Goal: Navigation & Orientation: Find specific page/section

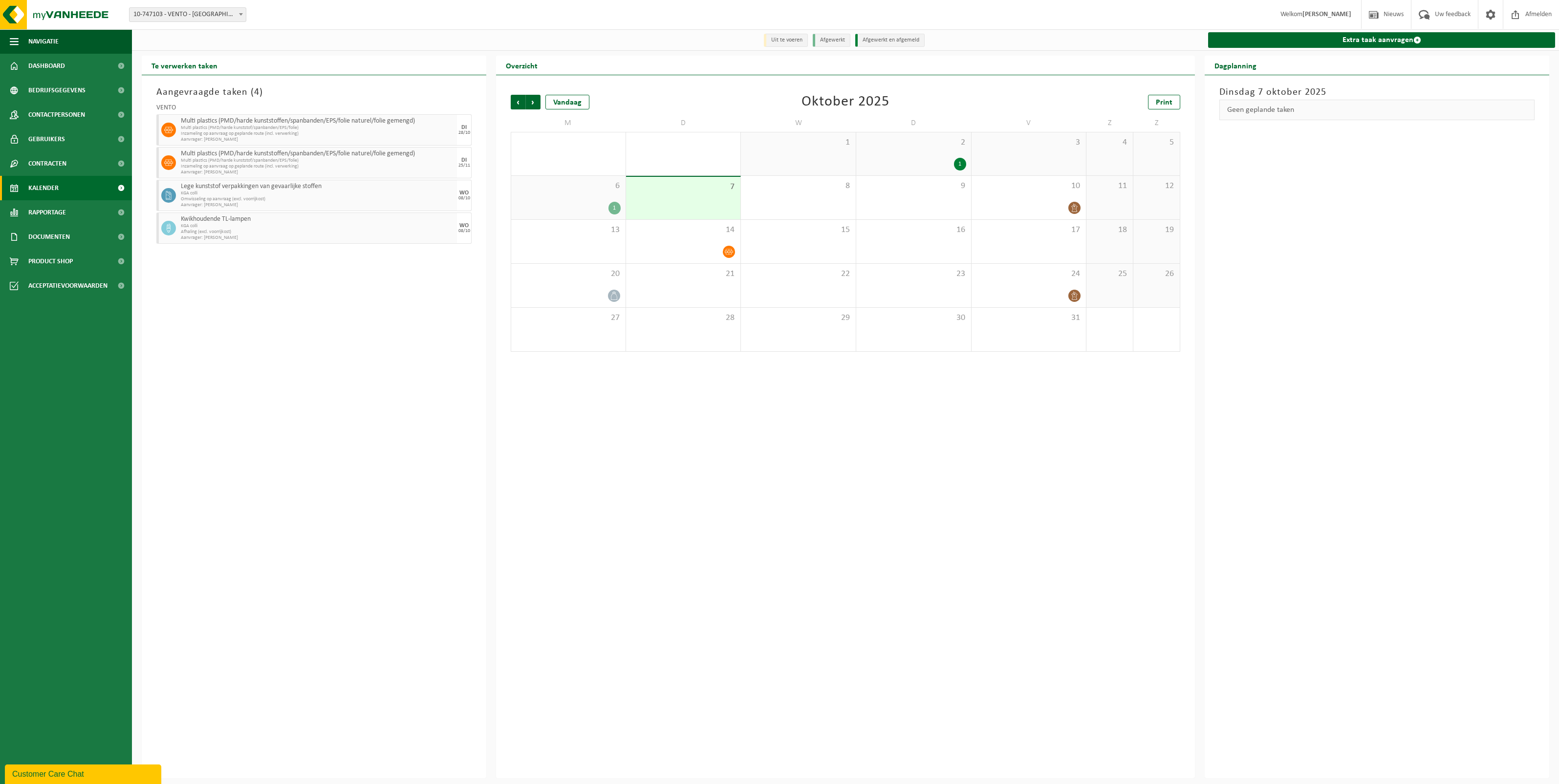
click at [152, 61] on h2 "Te verwerken taken" at bounding box center [184, 65] width 85 height 19
click at [171, 62] on h2 "Te verwerken taken" at bounding box center [184, 65] width 85 height 19
click at [64, 182] on link "Kalender" at bounding box center [66, 188] width 132 height 24
click at [33, 65] on span "Dashboard" at bounding box center [47, 66] width 37 height 24
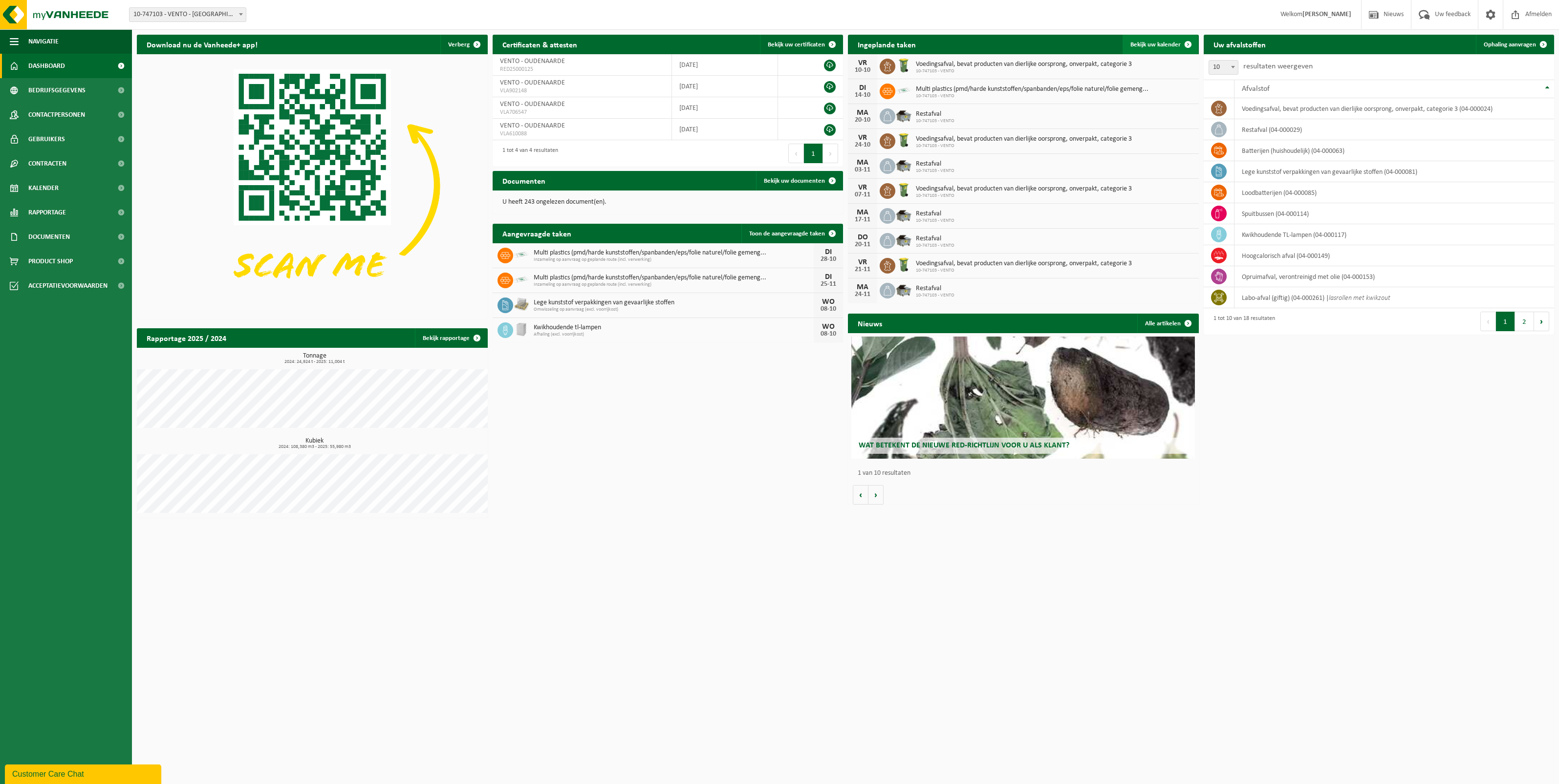
click at [1173, 49] on link "Bekijk uw kalender" at bounding box center [1160, 44] width 75 height 19
